Goal: Find specific page/section: Find specific page/section

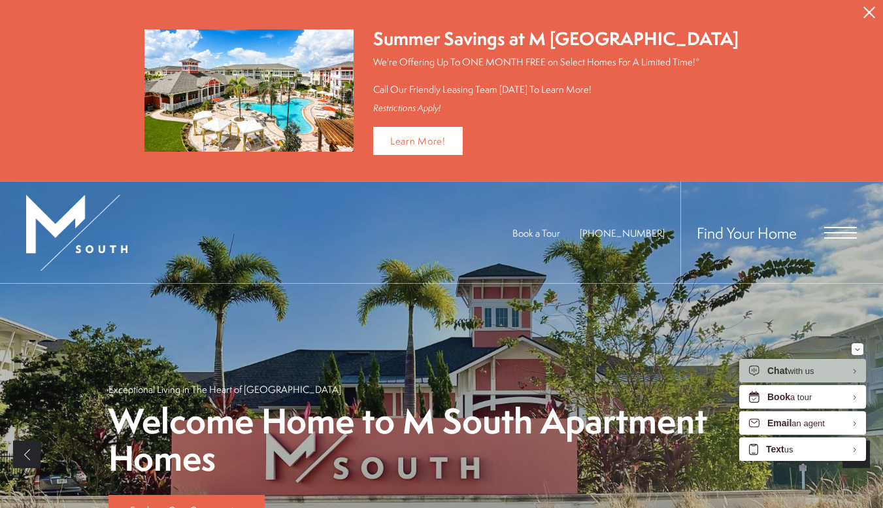
scroll to position [69, 0]
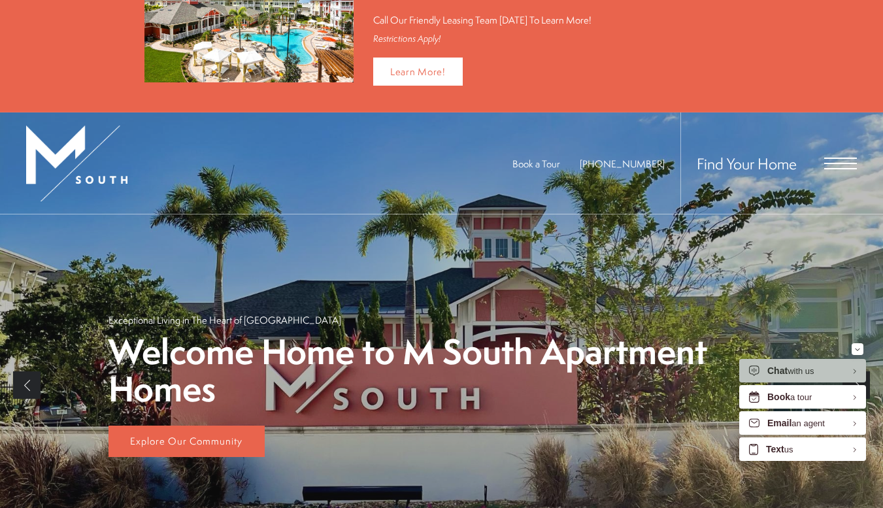
click at [839, 169] on div "Find Your Home" at bounding box center [768, 162] width 176 height 101
click at [853, 156] on div "Find Your Home" at bounding box center [768, 162] width 176 height 101
click at [849, 157] on span "Open Menu" at bounding box center [840, 157] width 33 height 1
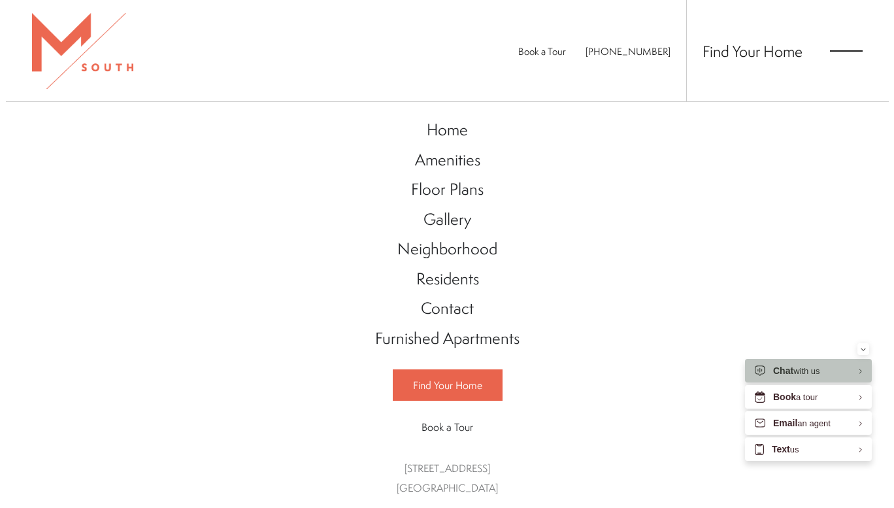
scroll to position [0, 0]
click at [449, 195] on span "Floor Plans" at bounding box center [447, 189] width 73 height 22
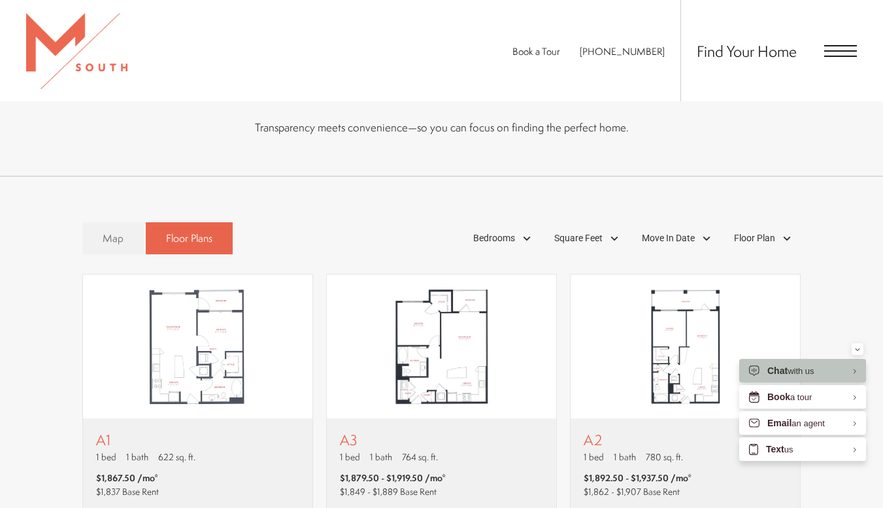
scroll to position [578, 0]
